Goal: Task Accomplishment & Management: Manage account settings

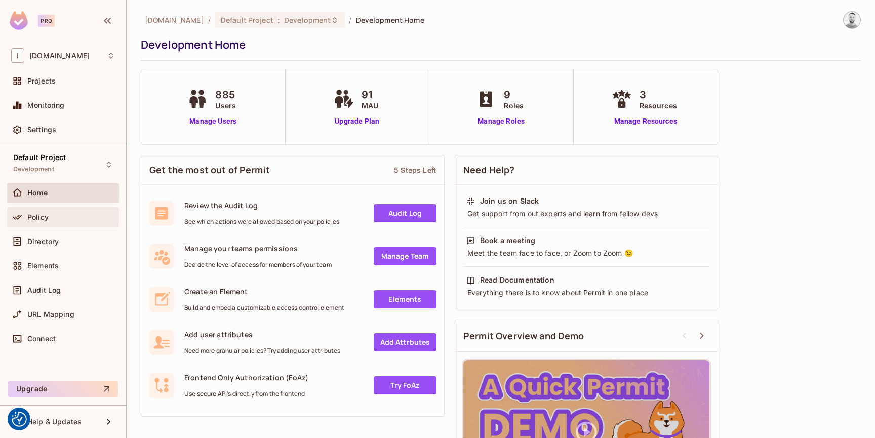
click at [58, 217] on div "Policy" at bounding box center [71, 217] width 88 height 8
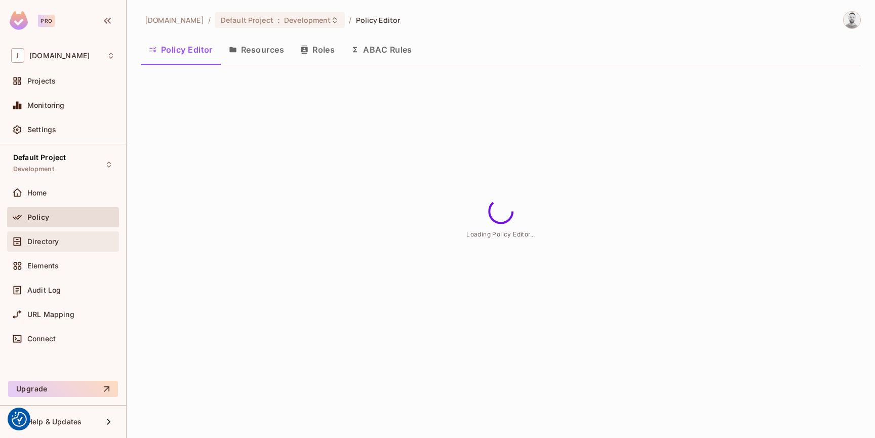
click at [64, 236] on div "Directory" at bounding box center [63, 241] width 104 height 12
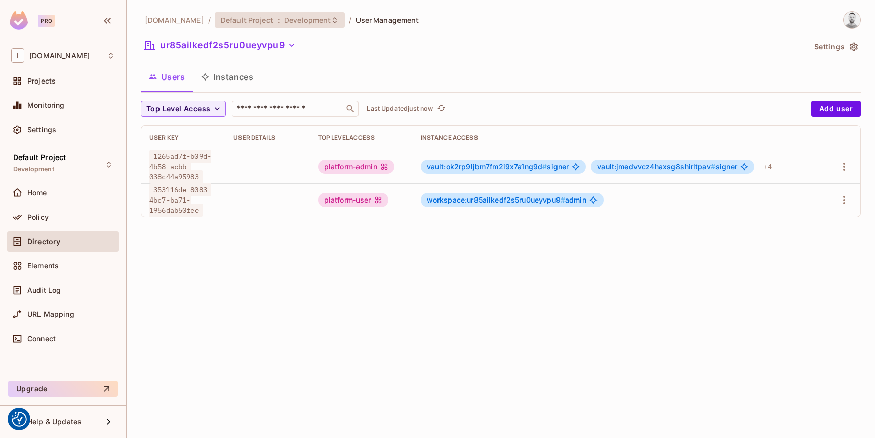
click at [284, 24] on span "Development" at bounding box center [307, 20] width 47 height 10
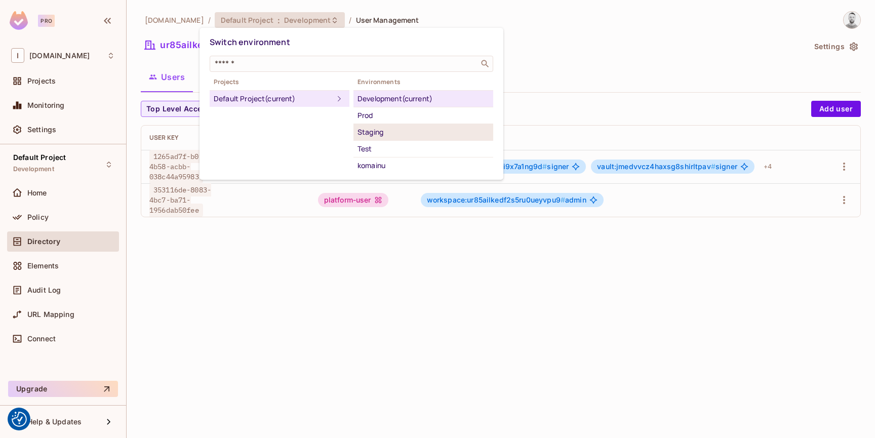
click at [384, 136] on div "Staging" at bounding box center [423, 132] width 132 height 12
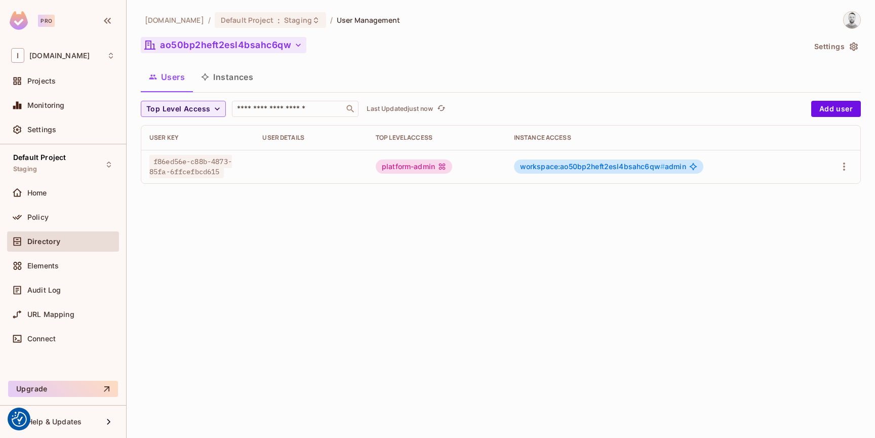
click at [234, 40] on button "ao50bp2heft2esl4bsahc6qw" at bounding box center [224, 45] width 166 height 16
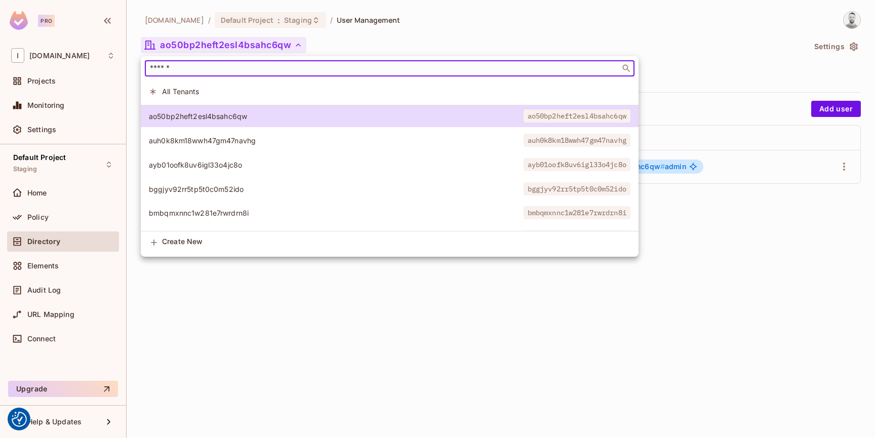
click at [251, 68] on input "text" at bounding box center [382, 68] width 469 height 10
paste input "**********"
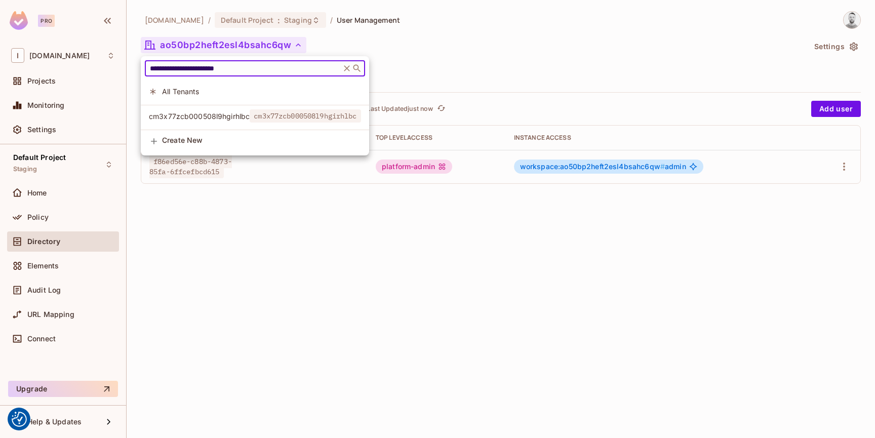
type input "**********"
click at [266, 112] on span "cm3x77zcb000508l9hgirhlbc" at bounding box center [305, 115] width 111 height 13
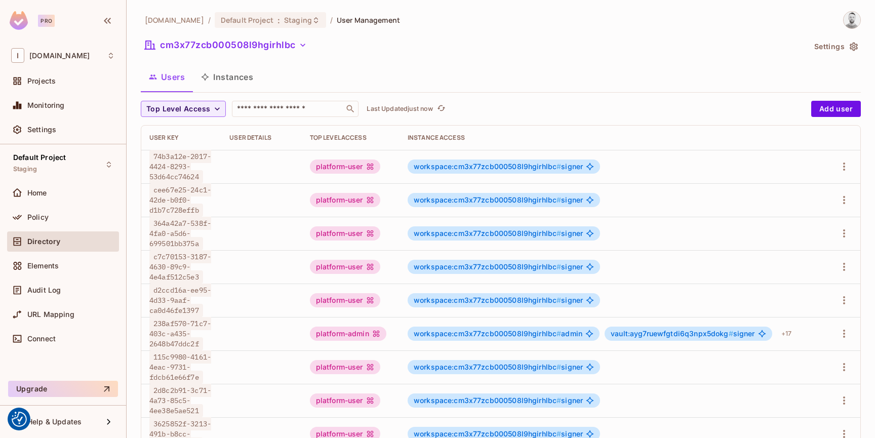
click at [55, 239] on span "Directory" at bounding box center [43, 241] width 33 height 8
click at [61, 217] on div "Policy" at bounding box center [71, 217] width 88 height 8
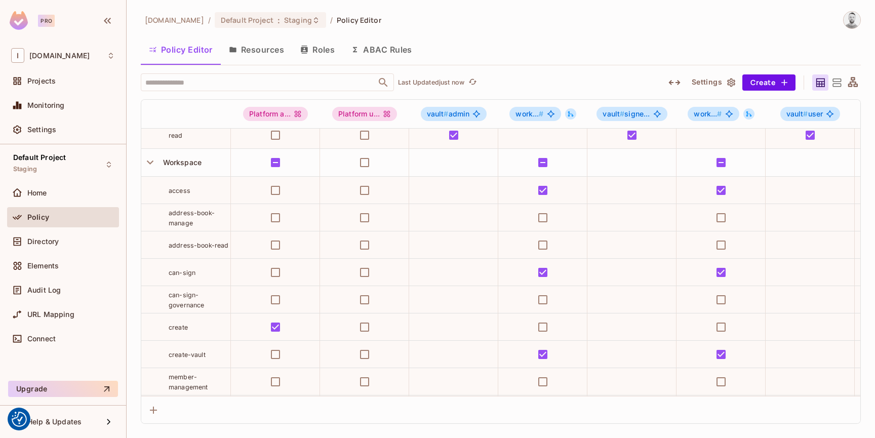
scroll to position [398, 0]
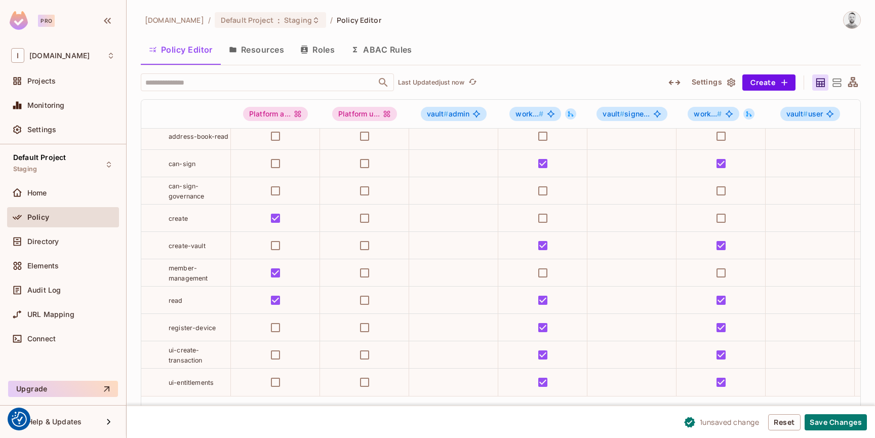
click at [642, 27] on div "iofinnet.com / Default Project : Staging / Policy Editor" at bounding box center [501, 20] width 720 height 18
click at [837, 421] on button "Save Changes" at bounding box center [835, 422] width 62 height 16
click at [277, 23] on span ":" at bounding box center [279, 20] width 4 height 8
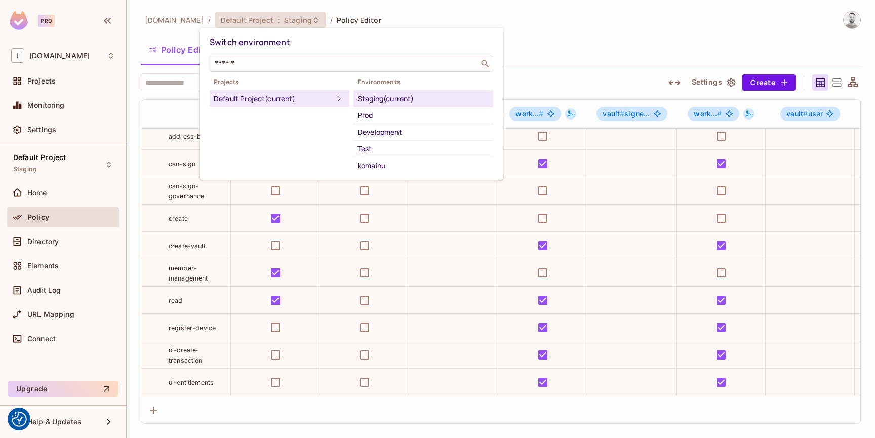
click at [387, 129] on div "Development" at bounding box center [423, 132] width 132 height 12
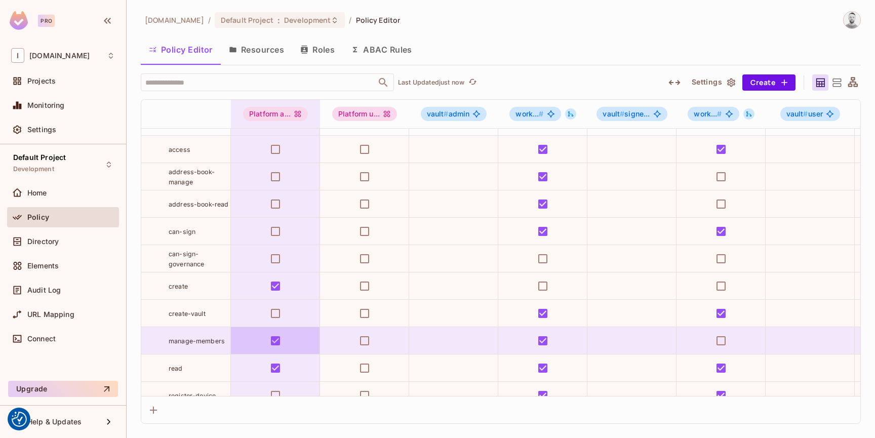
scroll to position [334, 0]
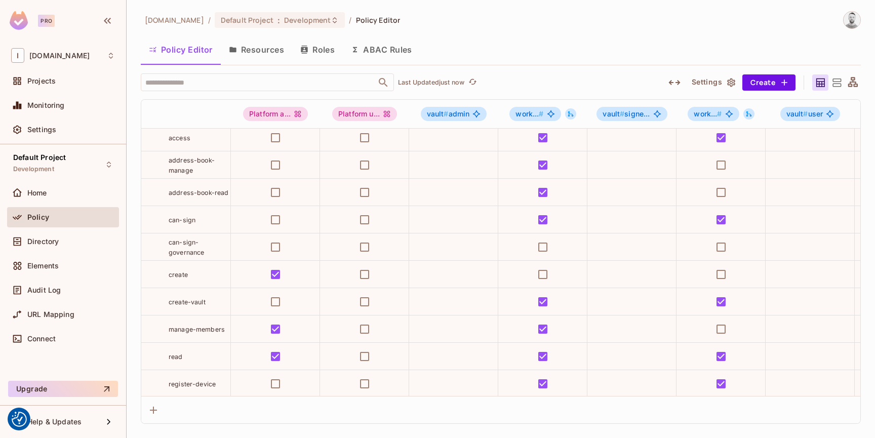
click at [468, 28] on div "iofinnet.com / Default Project : Development / Policy Editor" at bounding box center [501, 20] width 720 height 18
